Goal: Task Accomplishment & Management: Manage account settings

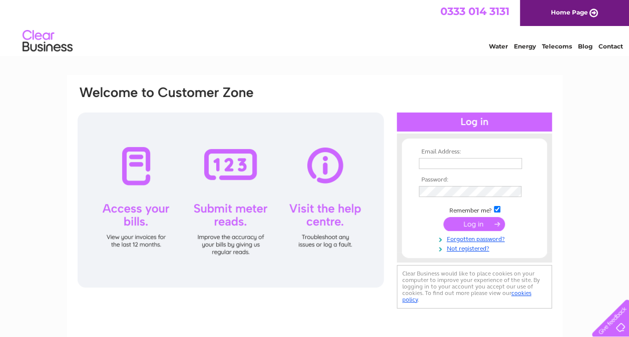
click at [429, 162] on input "text" at bounding box center [470, 163] width 103 height 11
type input "[EMAIL_ADDRESS][DOMAIN_NAME]"
click at [468, 250] on link "Not registered?" at bounding box center [476, 248] width 114 height 10
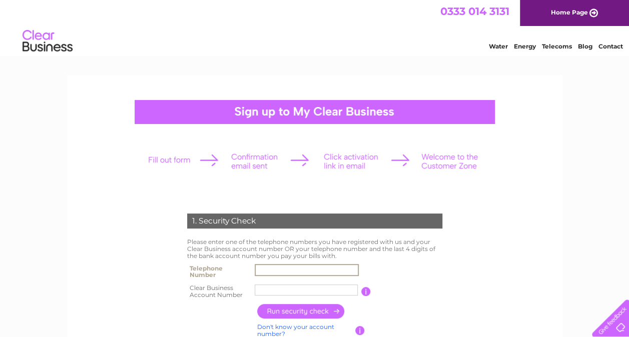
click at [270, 269] on input "text" at bounding box center [307, 270] width 104 height 12
type input "07889410098"
click at [288, 289] on input "[PERSON_NAME]" at bounding box center [307, 290] width 104 height 12
type input "J"
click at [314, 312] on input "button" at bounding box center [301, 311] width 88 height 15
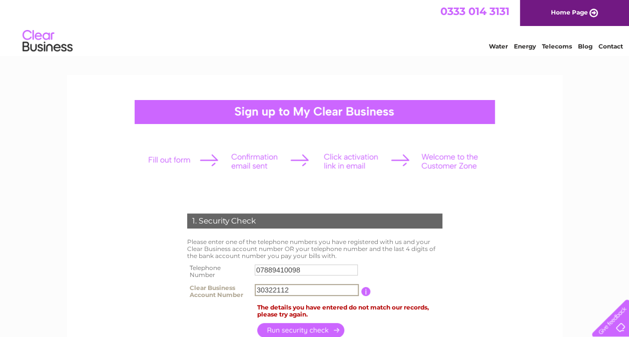
click at [294, 291] on input "30322112" at bounding box center [307, 290] width 104 height 12
type input "3"
type input "CB3032211"
click at [299, 331] on input "button" at bounding box center [301, 330] width 88 height 15
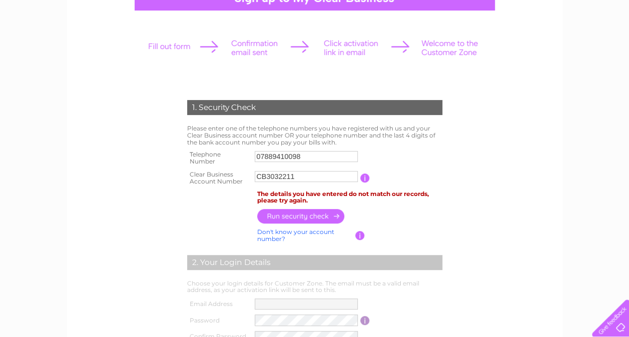
scroll to position [120, 0]
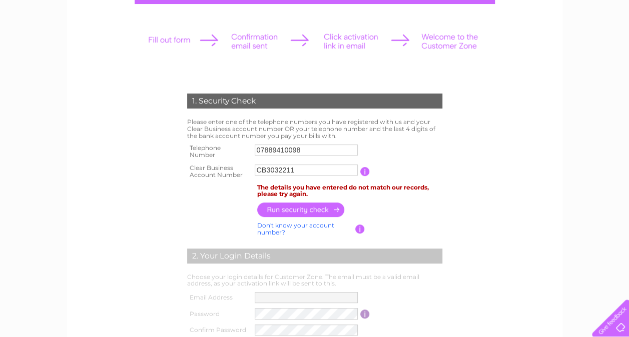
click at [301, 225] on link "Don't know your account number?" at bounding box center [295, 229] width 77 height 15
click at [263, 171] on input "text" at bounding box center [262, 170] width 14 height 12
type input "0"
type input "2"
click at [277, 170] on input "text" at bounding box center [277, 170] width 14 height 12
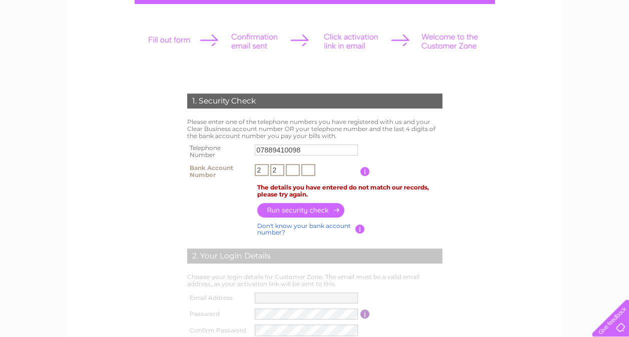
type input "2"
click at [293, 172] on input "text" at bounding box center [293, 170] width 14 height 12
type input "1"
click at [305, 171] on input "text" at bounding box center [308, 170] width 14 height 12
type input "2"
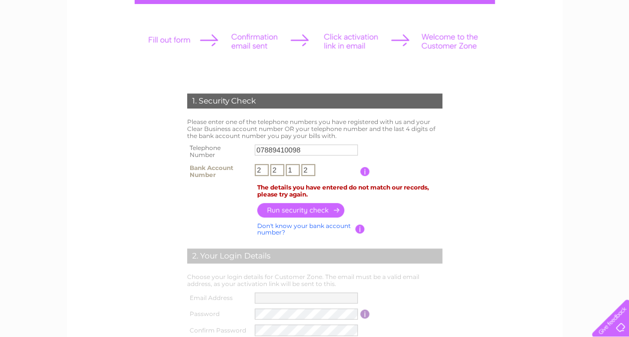
click at [300, 208] on input "button" at bounding box center [301, 210] width 88 height 15
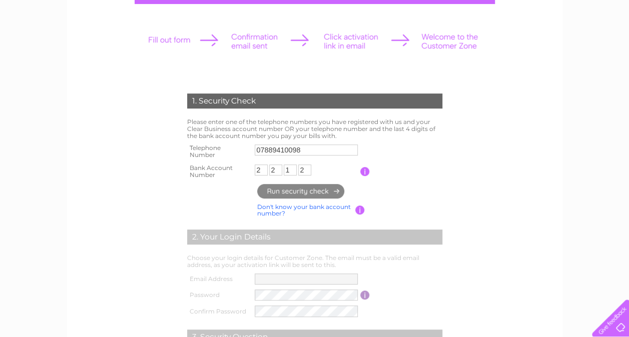
type input "jo*********@ya*********"
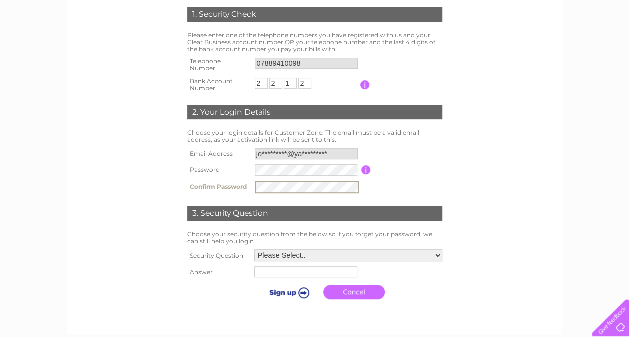
scroll to position [213, 0]
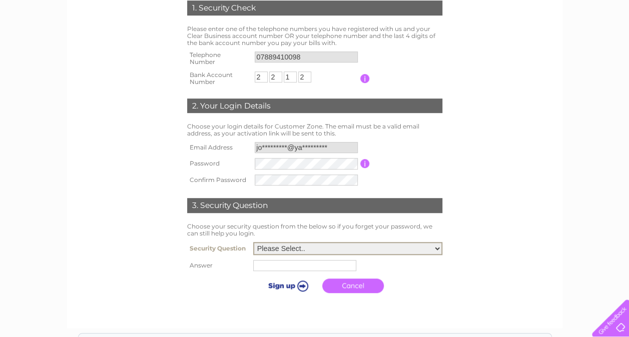
click at [437, 248] on select "Please Select.. In what town or city was your first job? In what town or city d…" at bounding box center [347, 248] width 189 height 13
select select "5"
click at [253, 243] on select "Please Select.. In what town or city was your first job? In what town or city d…" at bounding box center [347, 248] width 189 height 13
click at [262, 267] on input "text" at bounding box center [306, 265] width 104 height 12
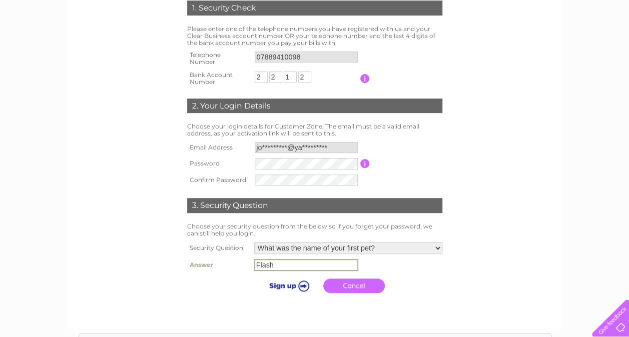
type input "Flash"
click at [353, 284] on link "Cancel" at bounding box center [354, 285] width 62 height 15
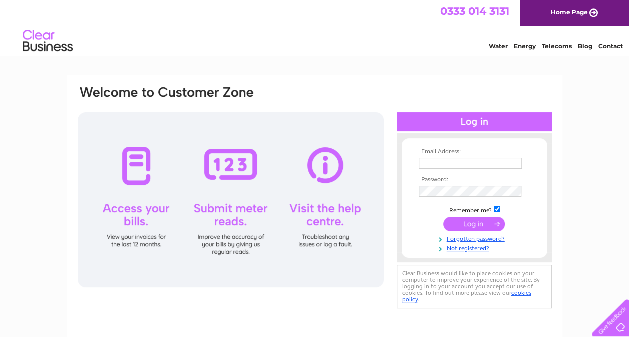
click at [426, 164] on input "text" at bounding box center [470, 163] width 103 height 11
type input "[EMAIL_ADDRESS][DOMAIN_NAME]"
click at [467, 225] on input "submit" at bounding box center [474, 224] width 62 height 14
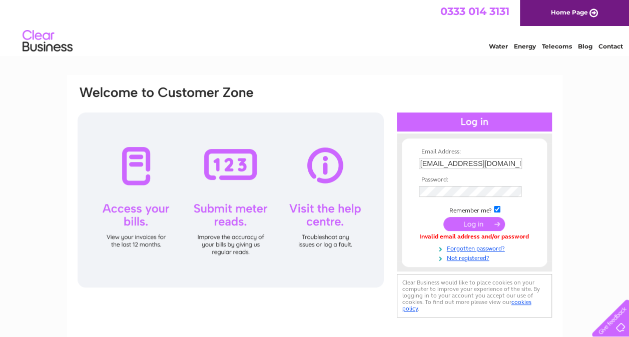
click at [469, 224] on input "submit" at bounding box center [474, 224] width 62 height 14
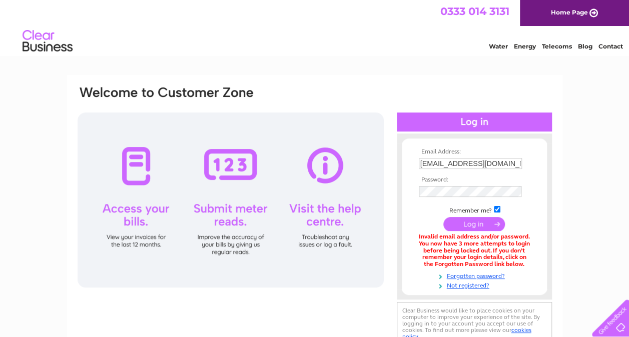
drag, startPoint x: 469, startPoint y: 228, endPoint x: 593, endPoint y: 39, distance: 225.8
